Goal: Check status: Check status

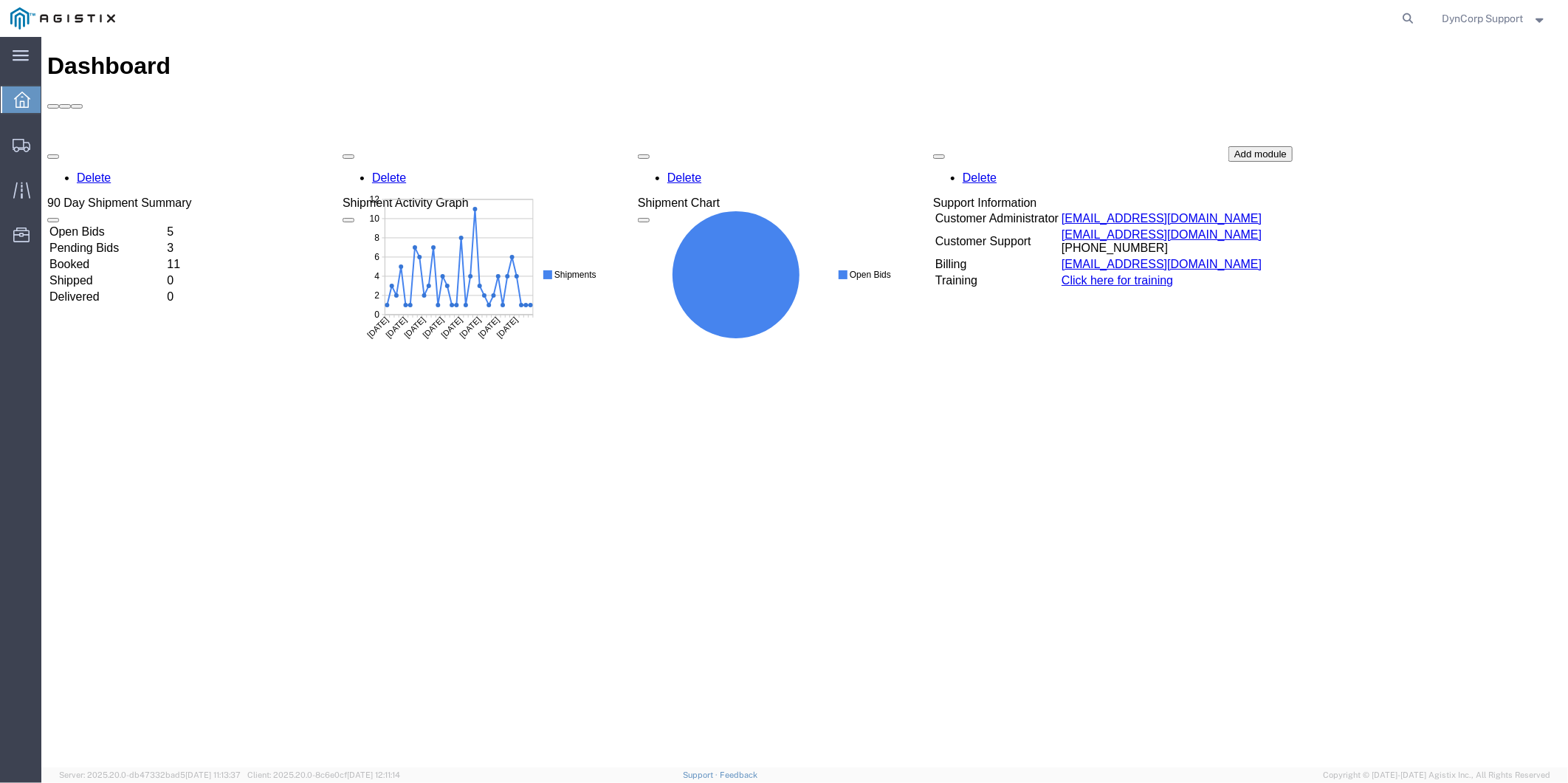
drag, startPoint x: 1403, startPoint y: 12, endPoint x: 1374, endPoint y: 20, distance: 30.1
click at [1406, 13] on icon at bounding box center [1408, 18] width 20 height 20
click at [1216, 16] on input "search" at bounding box center [1173, 18] width 449 height 35
paste input "56737851"
click at [1404, 23] on icon at bounding box center [1408, 18] width 20 height 20
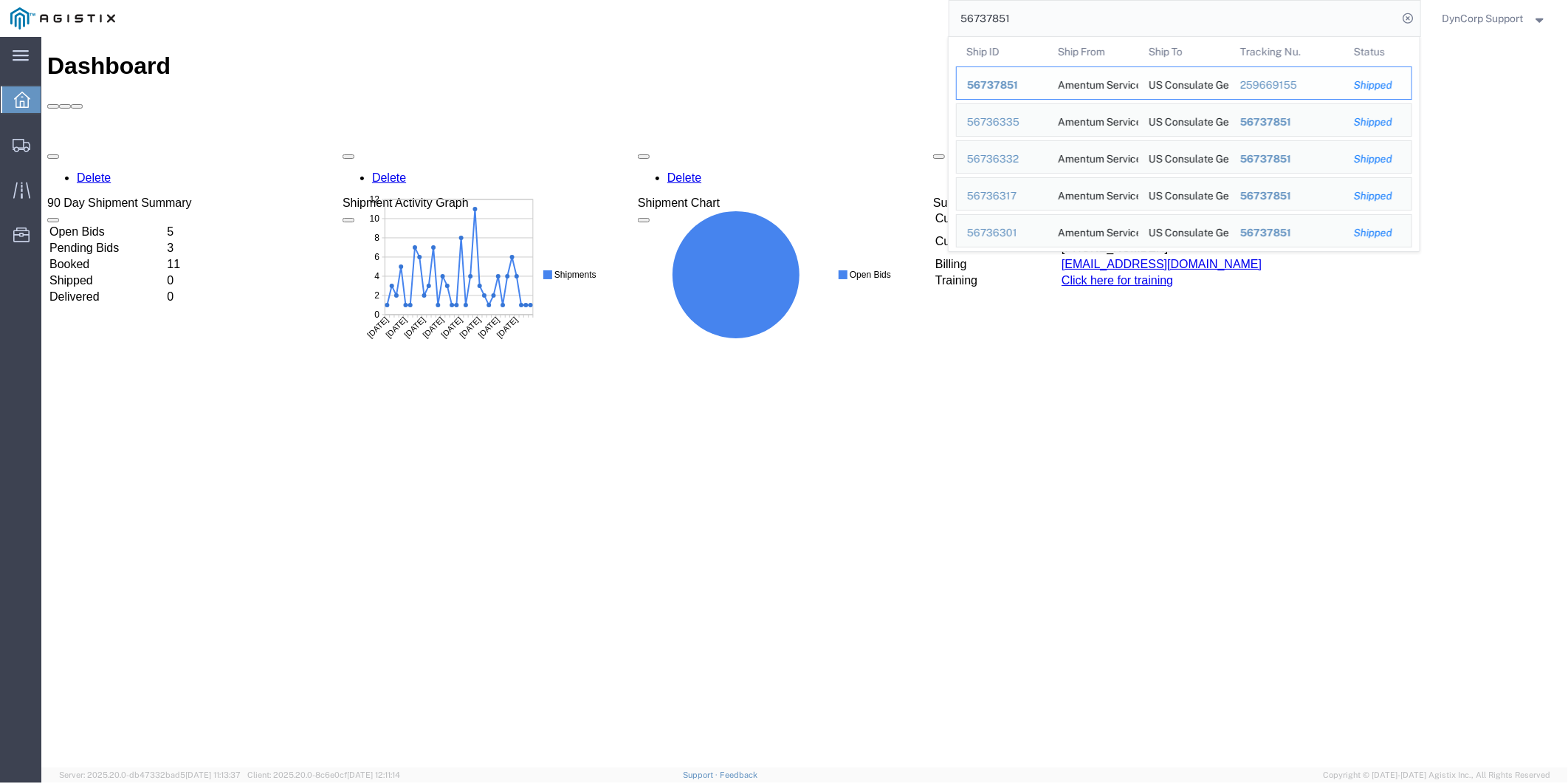
click at [994, 77] on div "56737851" at bounding box center [1002, 85] width 70 height 16
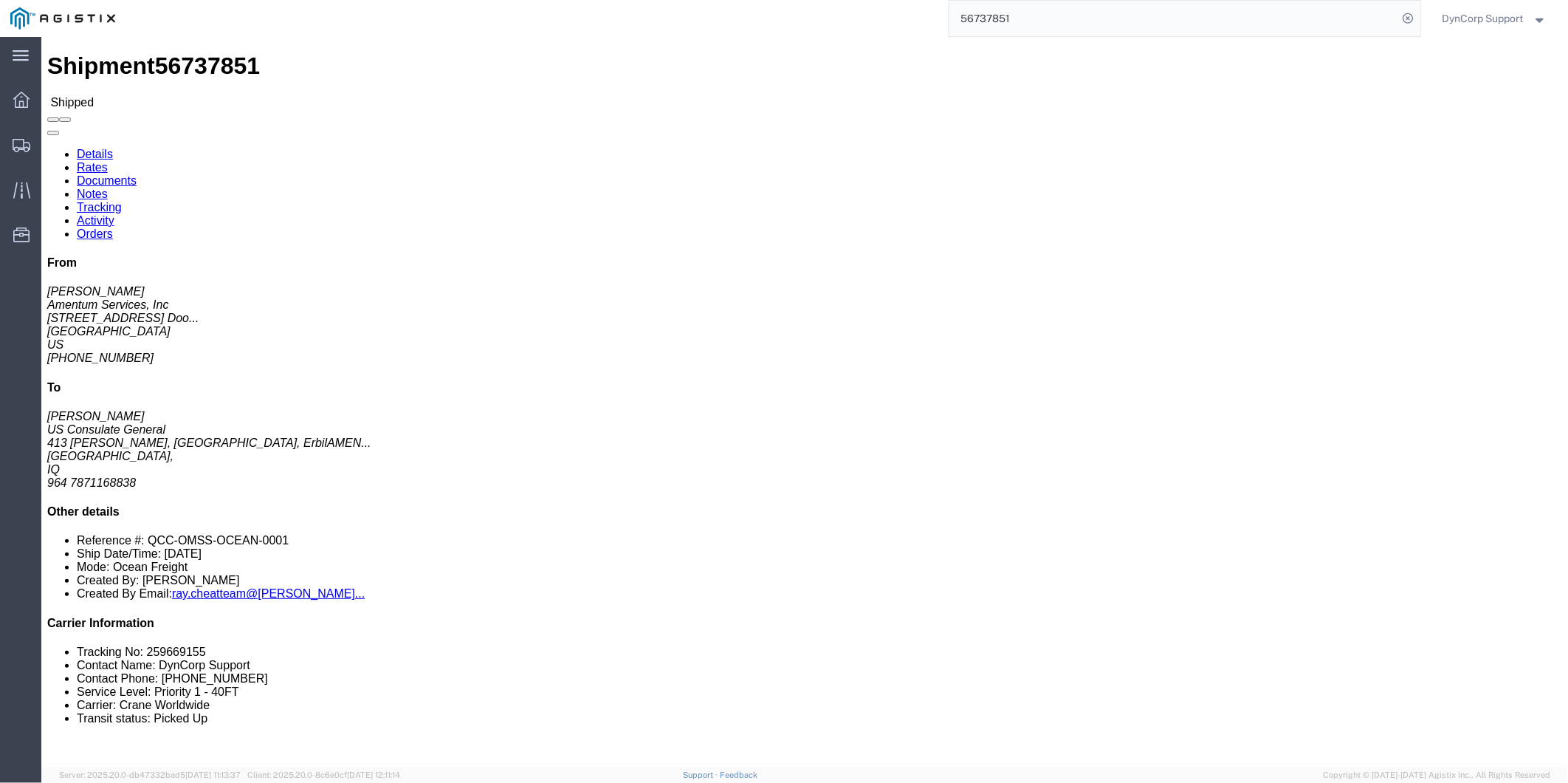
click icon "button"
click link "Rates"
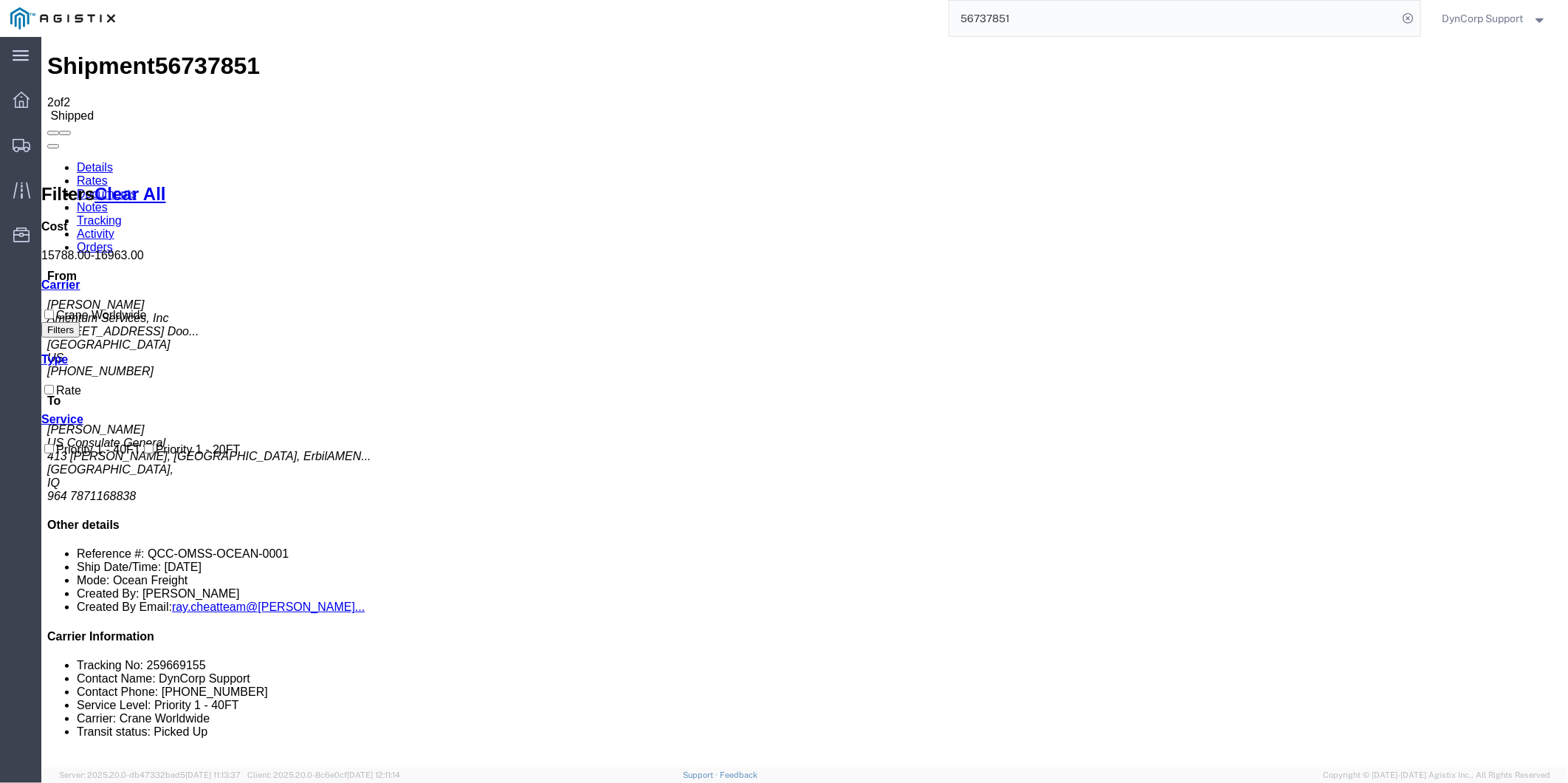
click at [136, 187] on link "Documents" at bounding box center [105, 193] width 60 height 12
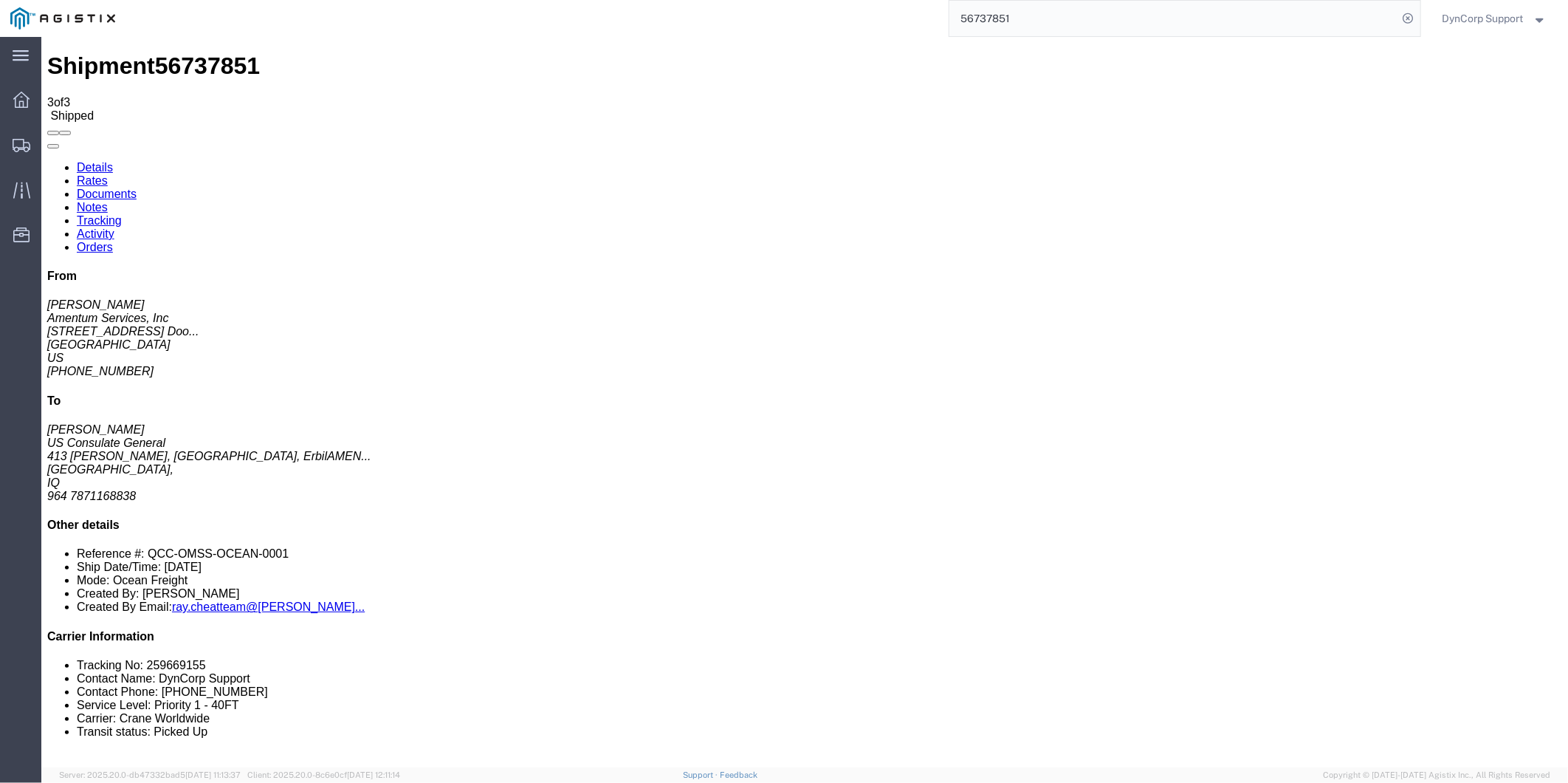
click at [107, 200] on link "Notes" at bounding box center [91, 206] width 31 height 12
click at [107, 173] on link "Rates" at bounding box center [91, 180] width 31 height 12
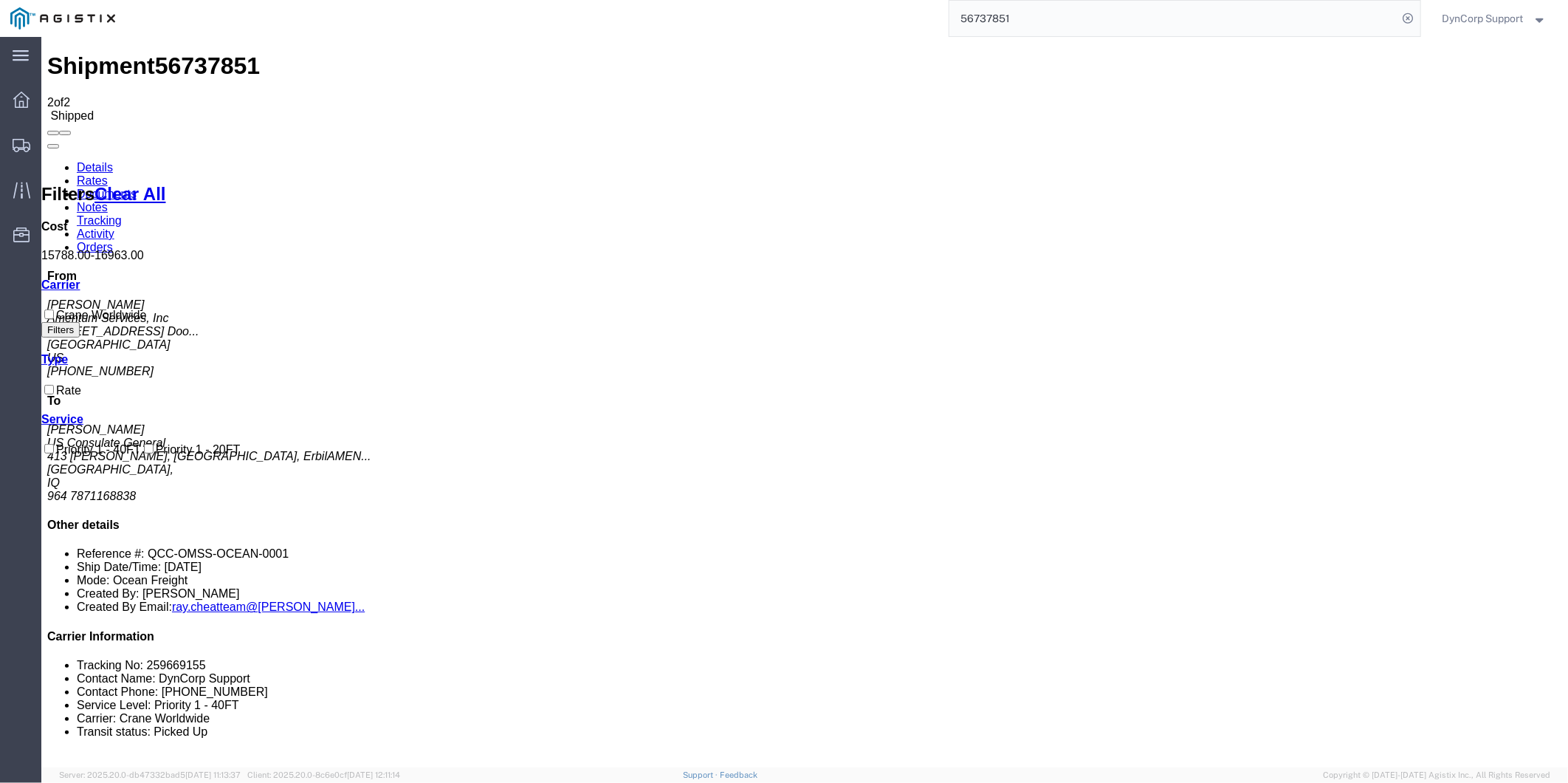
click at [136, 187] on link "Documents" at bounding box center [105, 193] width 60 height 12
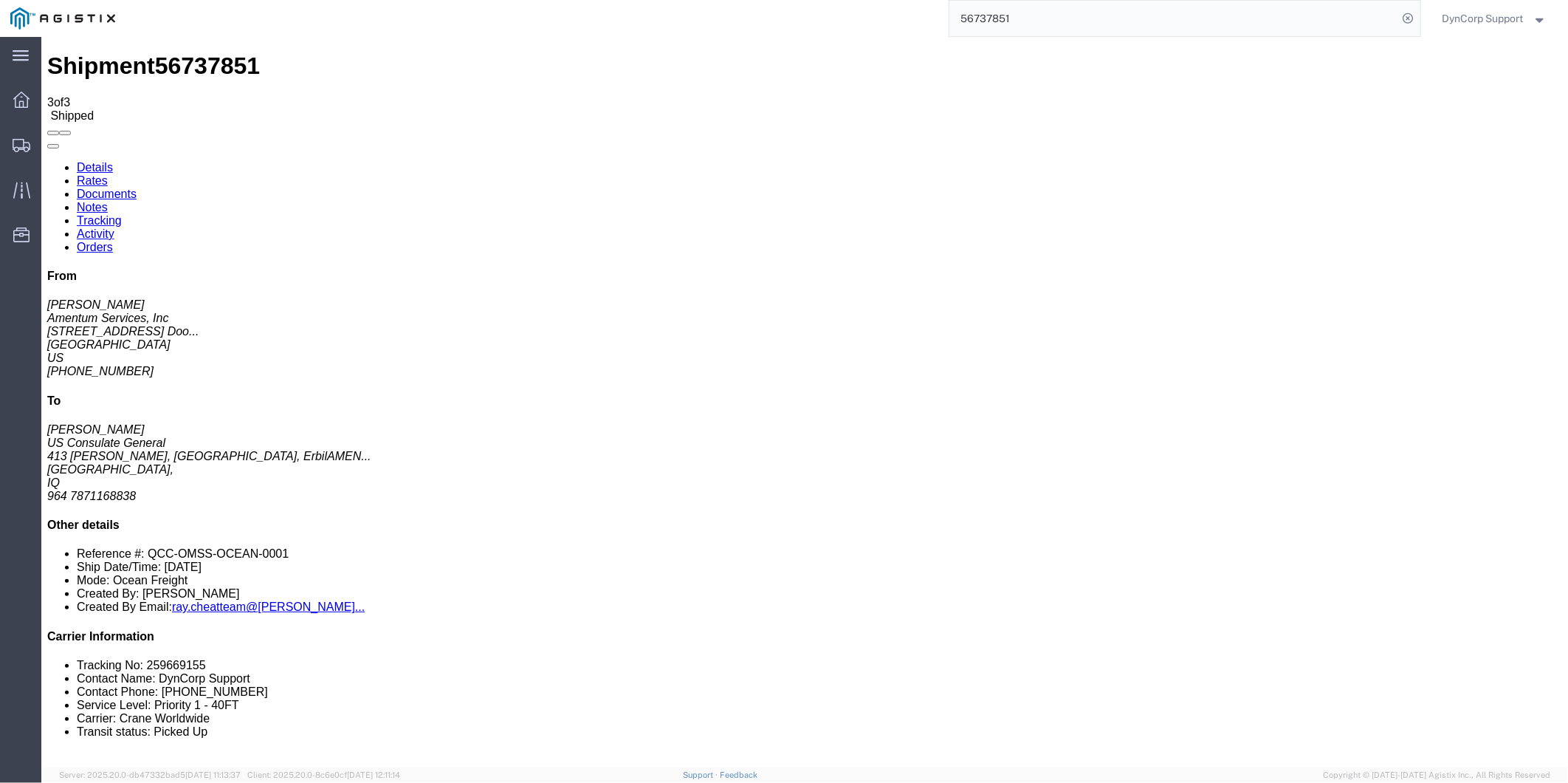
click at [1179, 9] on input "56737851" at bounding box center [1173, 18] width 449 height 35
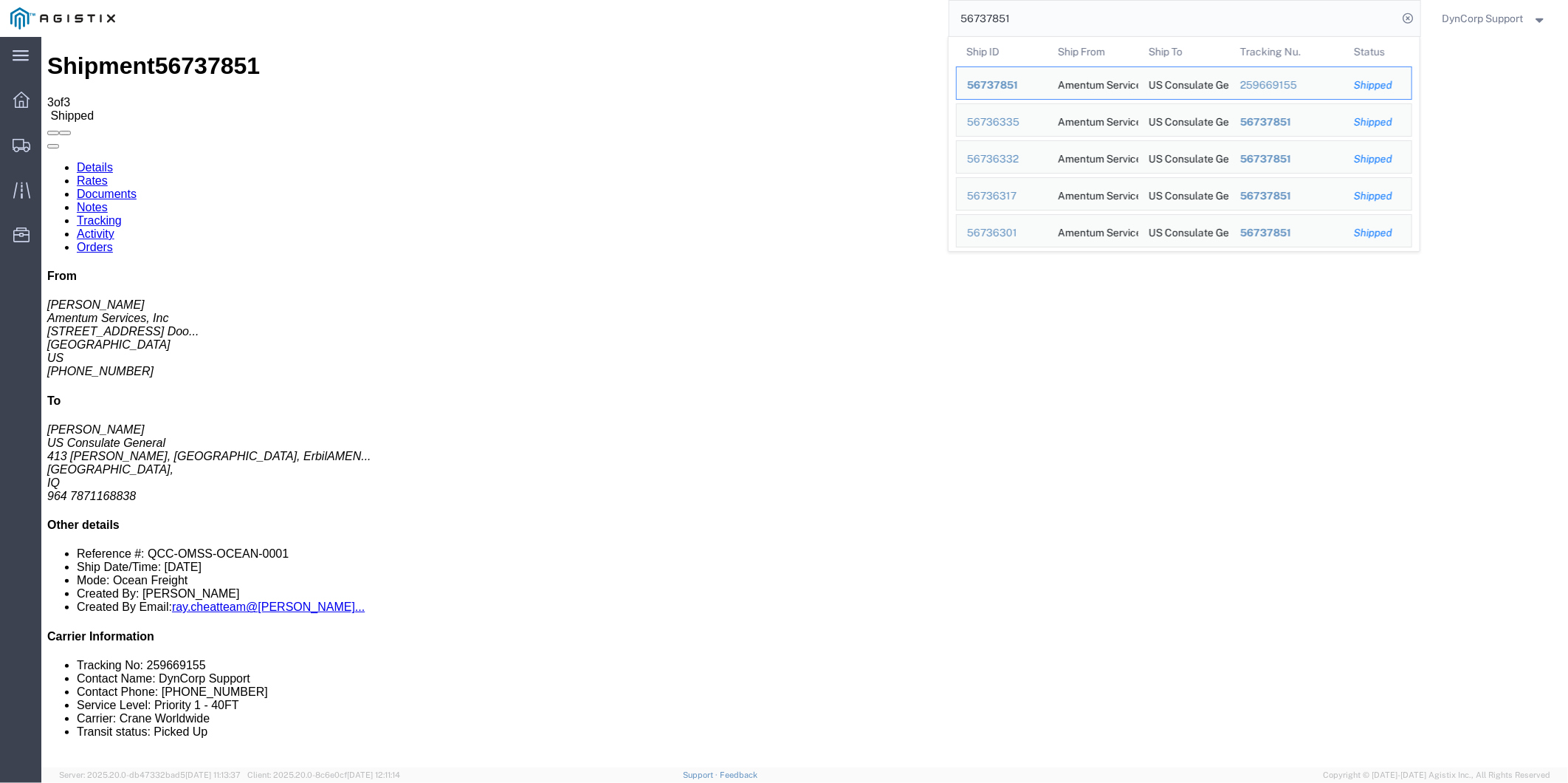
drag, startPoint x: 1100, startPoint y: 22, endPoint x: 540, endPoint y: 27, distance: 560.0
click at [562, 27] on div "56737851 Ship ID Ship From Ship To Tracking Nu. Status Ship ID 56737851 Ship Fr…" at bounding box center [773, 18] width 1295 height 37
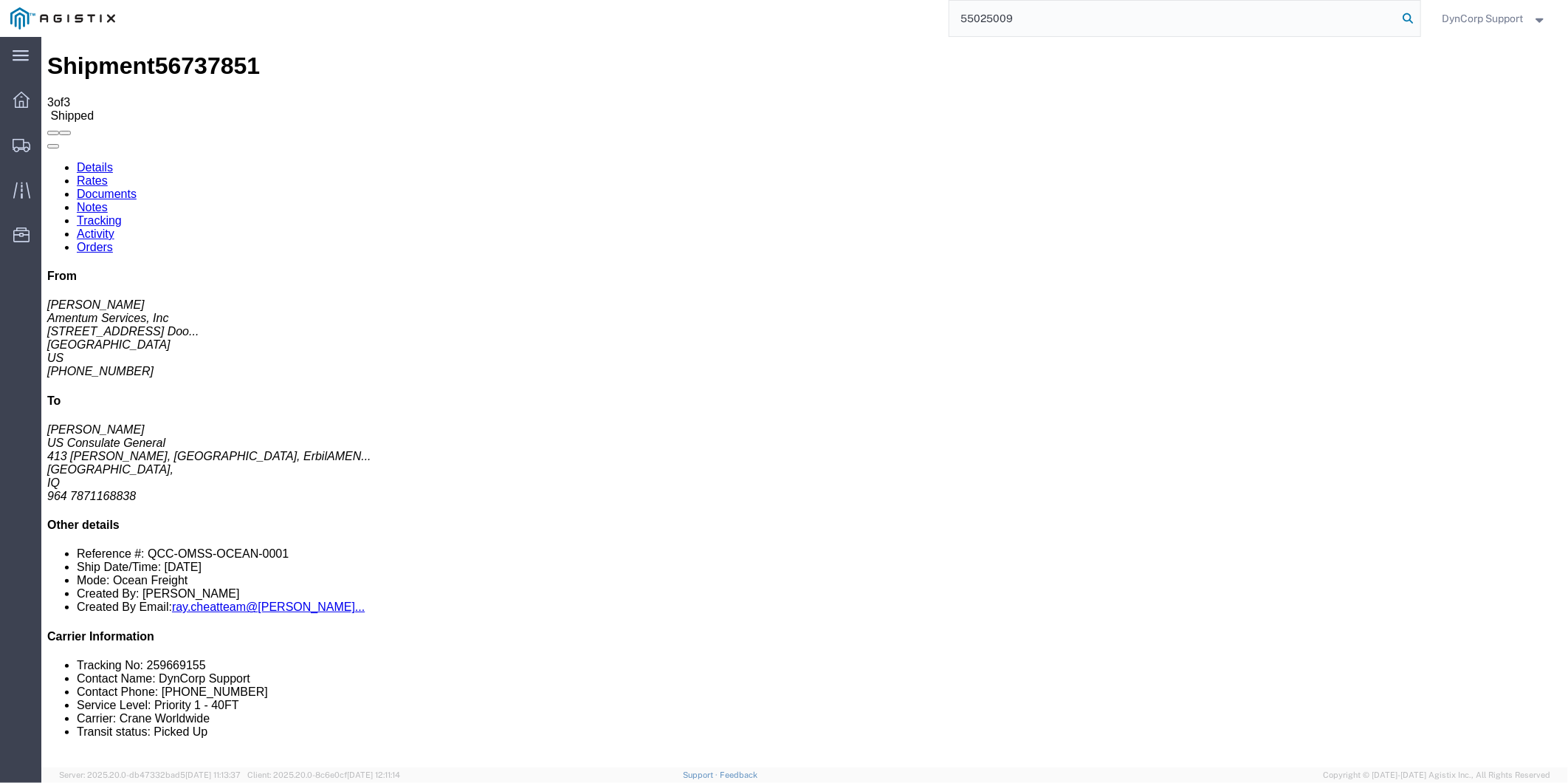
type input "55025009"
click at [1400, 20] on icon at bounding box center [1408, 18] width 20 height 20
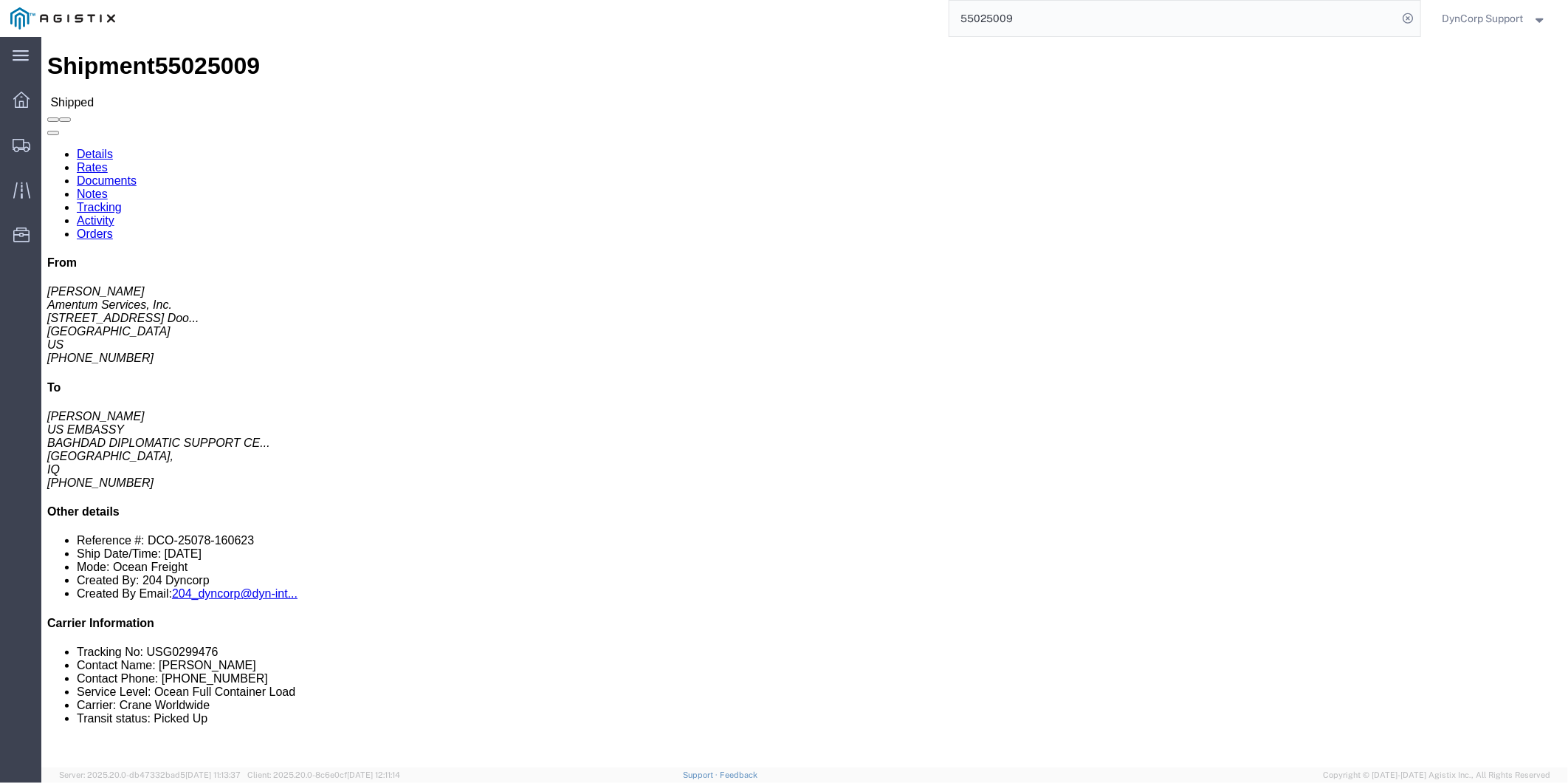
click link "Documents"
